Goal: Task Accomplishment & Management: Use online tool/utility

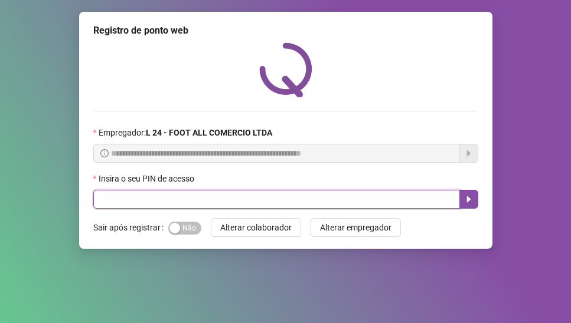
click at [143, 196] on input "text" at bounding box center [276, 199] width 366 height 19
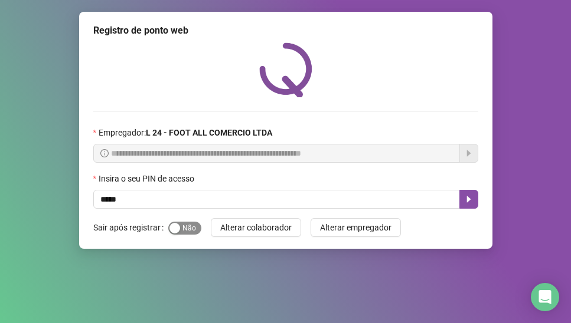
click at [175, 232] on div "button" at bounding box center [174, 228] width 11 height 11
click at [469, 199] on icon "caret-right" at bounding box center [468, 200] width 4 height 6
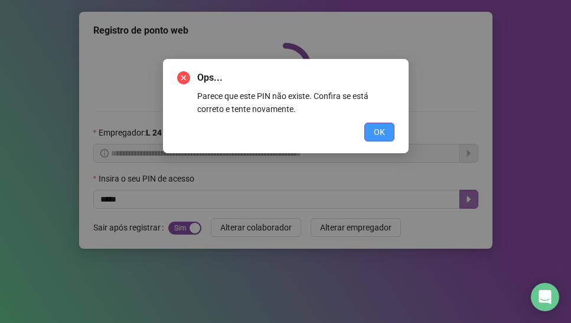
click at [372, 128] on button "OK" at bounding box center [379, 132] width 30 height 19
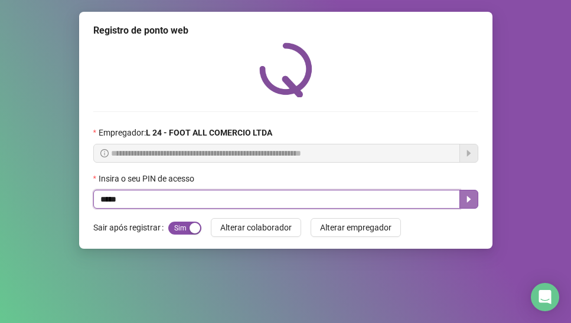
click at [184, 200] on input "*****" at bounding box center [276, 199] width 366 height 19
type input "*"
type input "*****"
click at [464, 199] on icon "caret-right" at bounding box center [468, 199] width 9 height 9
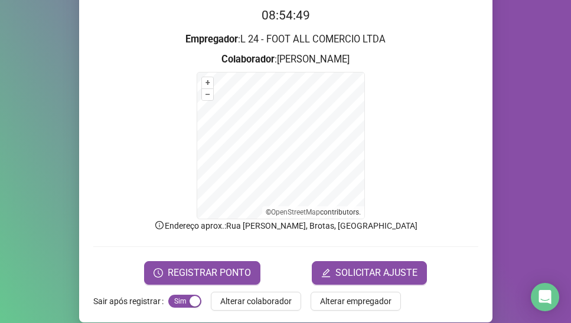
scroll to position [129, 0]
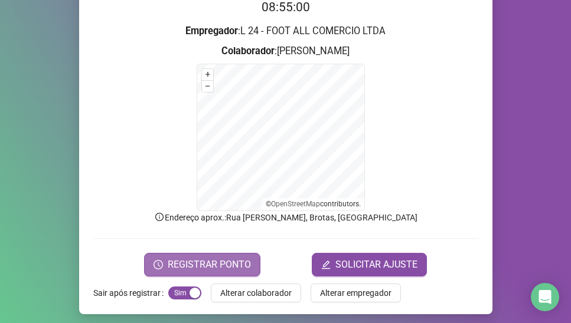
click at [211, 261] on span "REGISTRAR PONTO" at bounding box center [209, 265] width 83 height 14
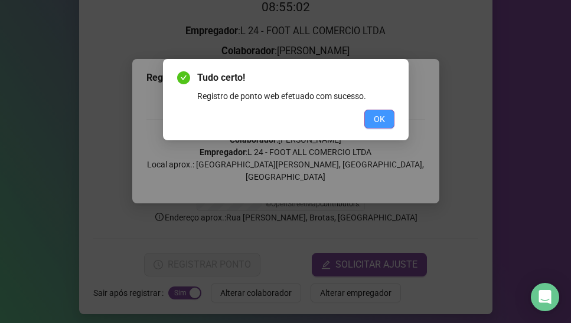
click at [385, 117] on button "OK" at bounding box center [379, 119] width 30 height 19
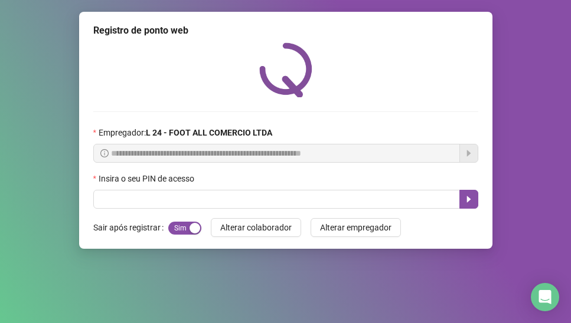
scroll to position [0, 0]
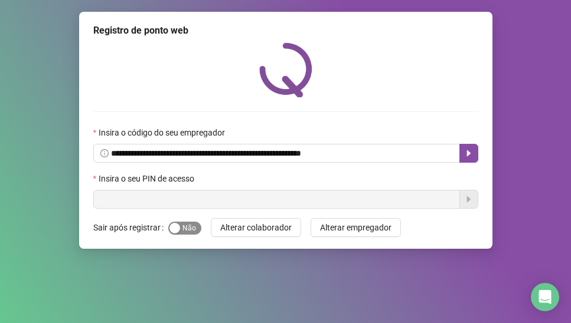
click at [175, 227] on div "button" at bounding box center [174, 228] width 11 height 11
click at [158, 200] on input "text" at bounding box center [276, 199] width 366 height 19
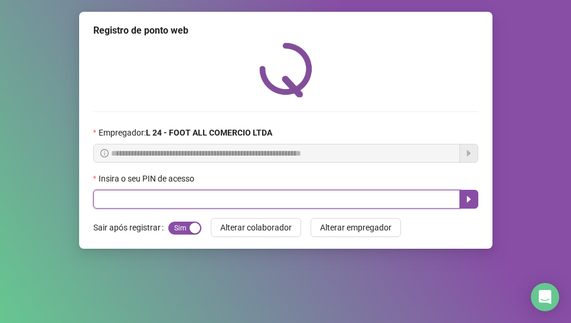
click at [180, 202] on input "text" at bounding box center [276, 199] width 366 height 19
type input "*****"
click at [464, 198] on icon "caret-right" at bounding box center [468, 199] width 9 height 9
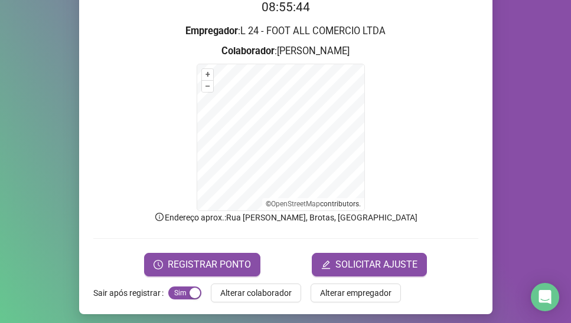
scroll to position [132, 0]
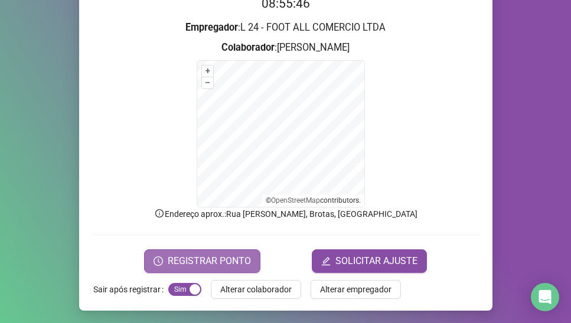
click at [224, 267] on span "REGISTRAR PONTO" at bounding box center [209, 261] width 83 height 14
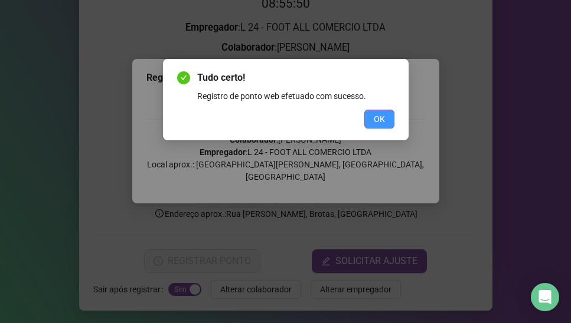
click at [387, 117] on button "OK" at bounding box center [379, 119] width 30 height 19
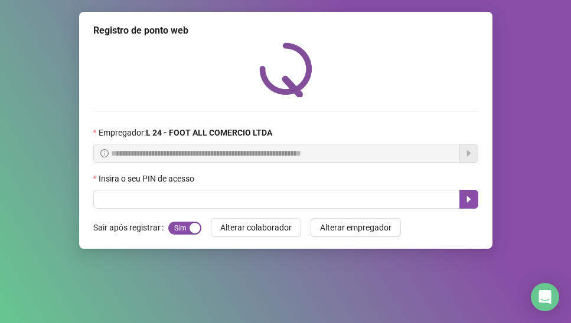
scroll to position [0, 0]
